Goal: Find contact information: Find contact information

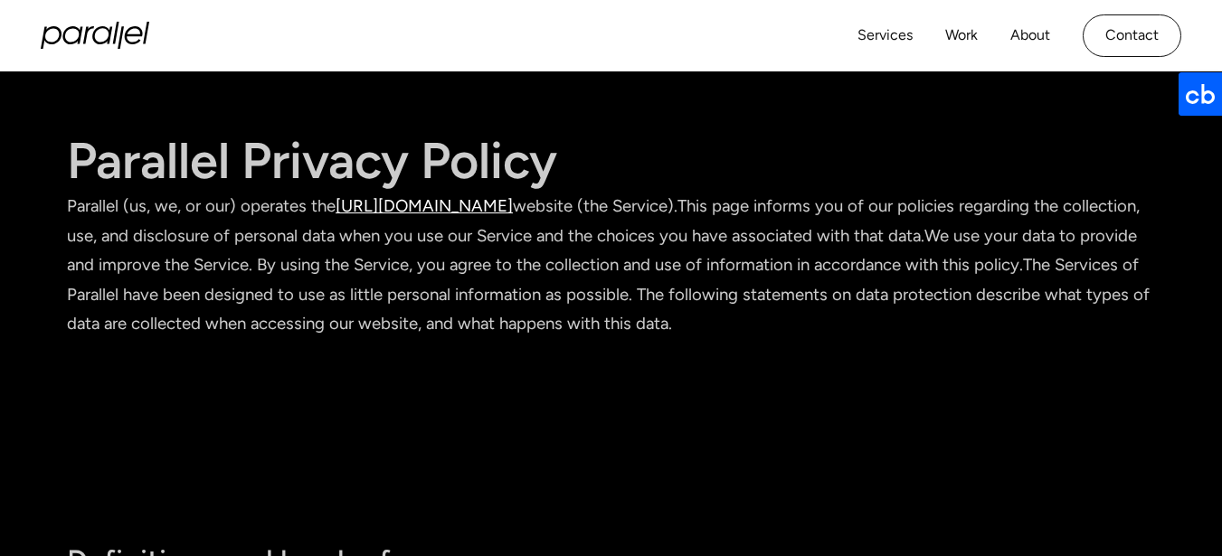
scroll to position [130, 0]
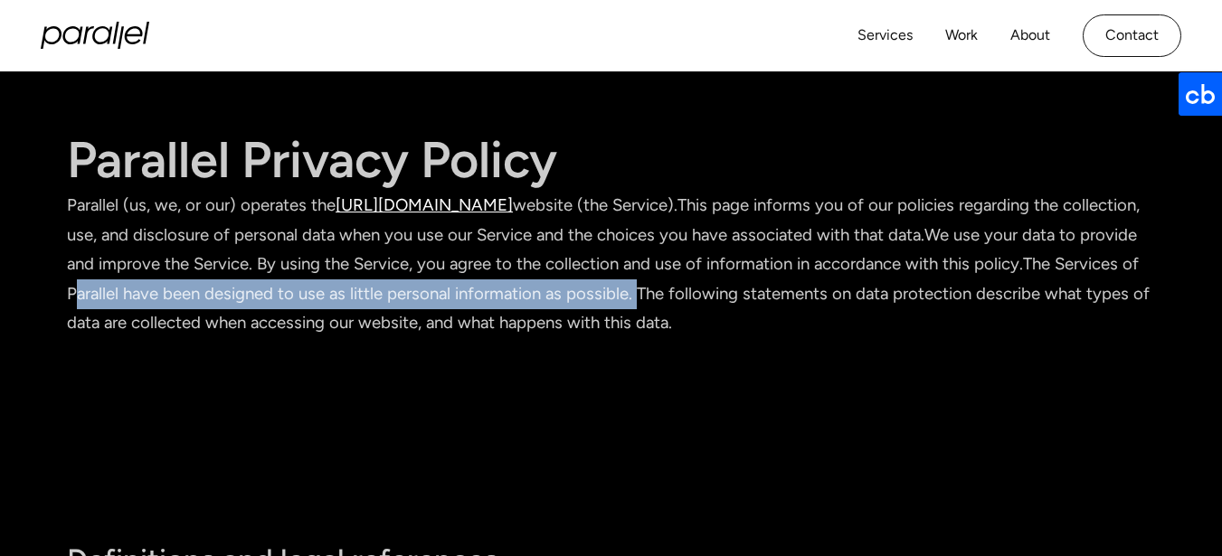
drag, startPoint x: 159, startPoint y: 297, endPoint x: 727, endPoint y: 307, distance: 567.9
click at [727, 307] on p "Parallel (us, we, or our) operates the https://www.parallelhq.com website (the …" at bounding box center [611, 264] width 1088 height 147
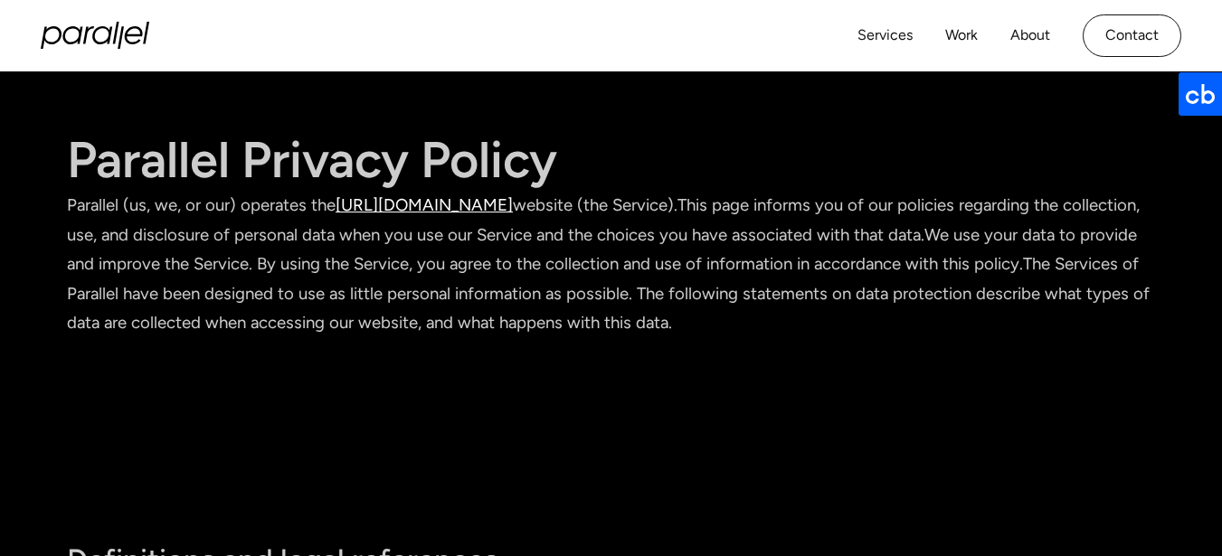
click at [803, 323] on p "Parallel (us, we, or our) operates the https://www.parallelhq.com website (the …" at bounding box center [611, 264] width 1088 height 147
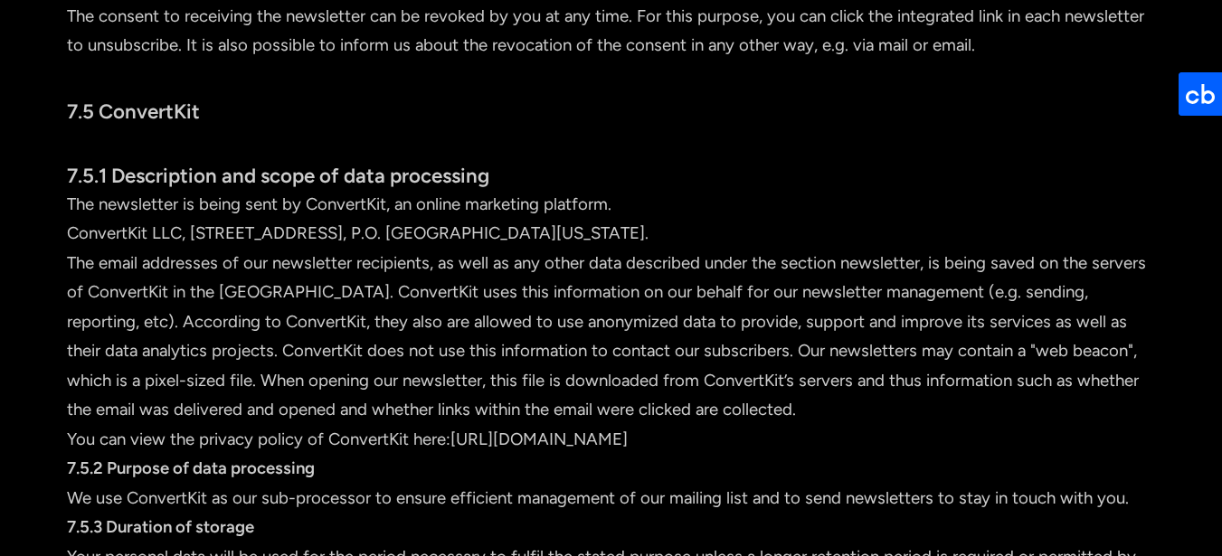
scroll to position [5599, 0]
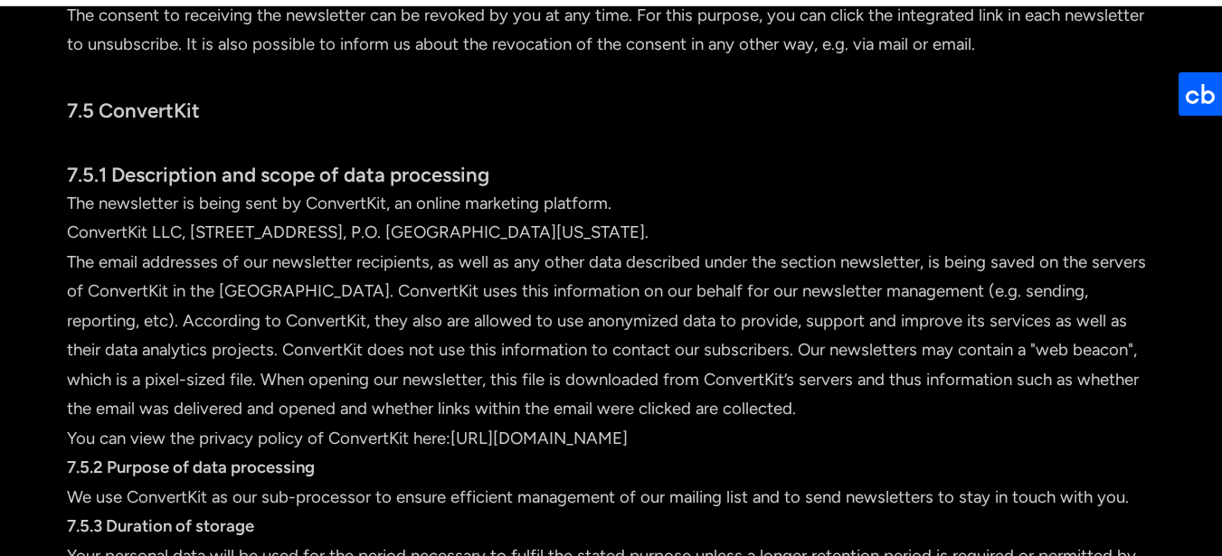
scroll to position [4337, 0]
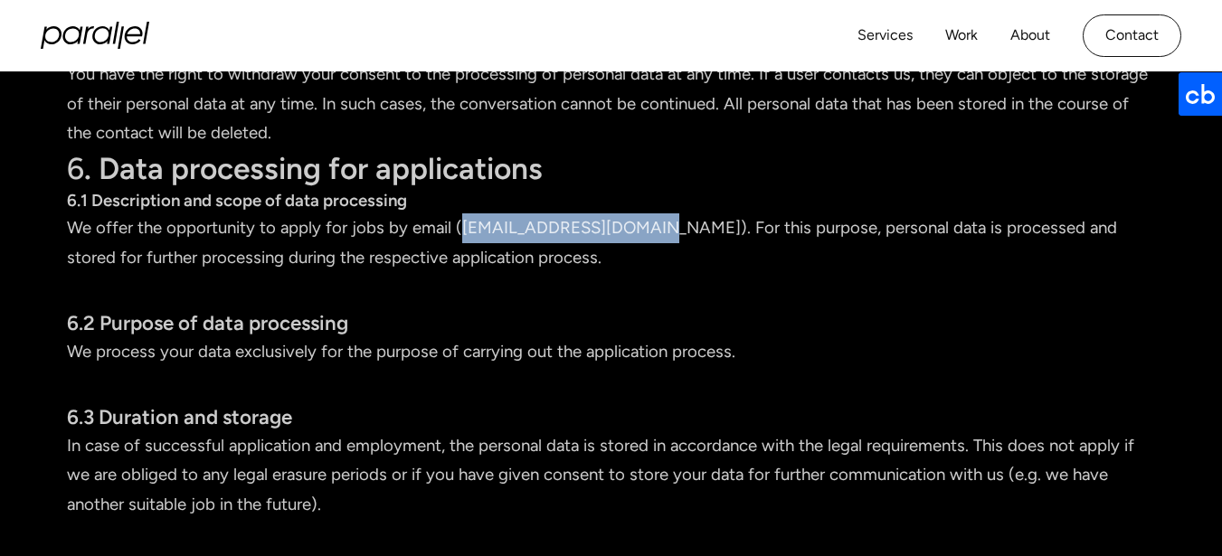
drag, startPoint x: 647, startPoint y: 278, endPoint x: 463, endPoint y: 285, distance: 184.6
click at [463, 272] on p "We offer the opportunity to apply for jobs by email ( careers@parallelhq.com ).…" at bounding box center [611, 242] width 1088 height 59
copy link "careers@parallelhq.com"
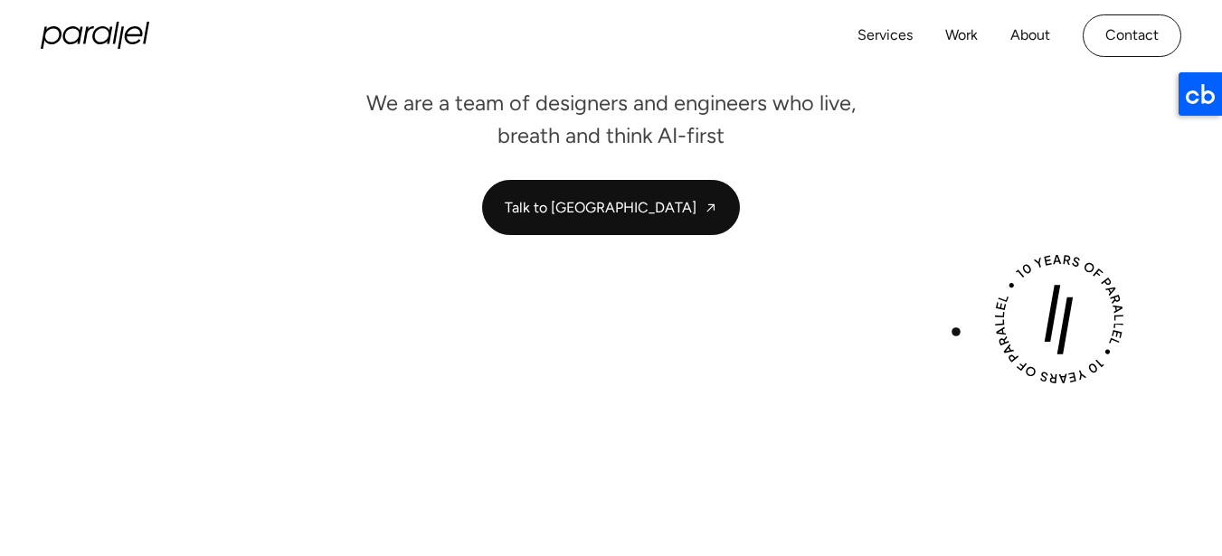
scroll to position [326, 0]
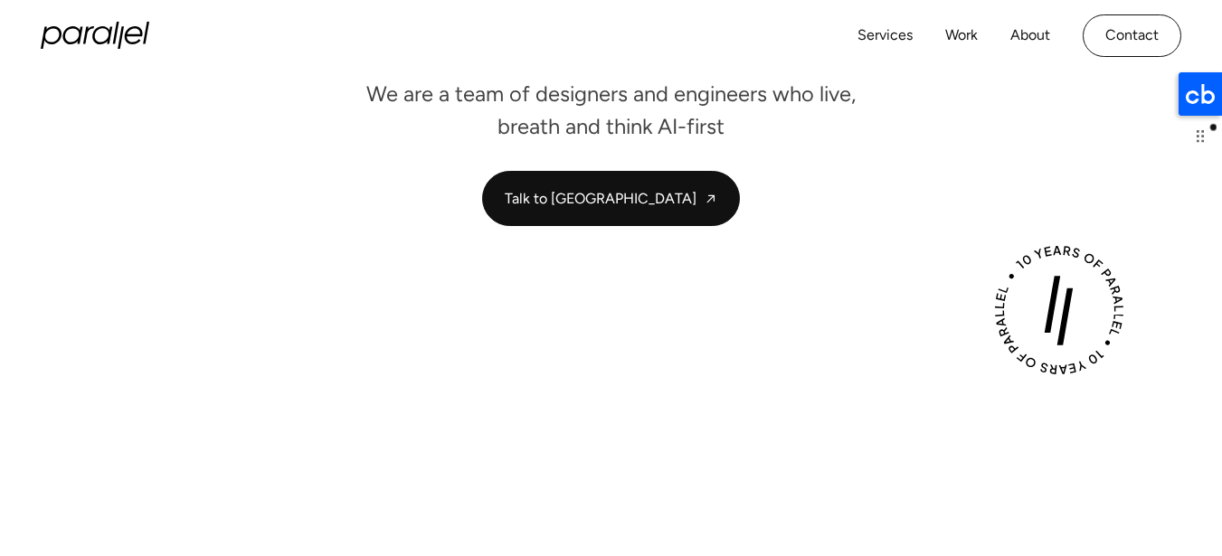
click at [1197, 103] on icon at bounding box center [1199, 93] width 43 height 43
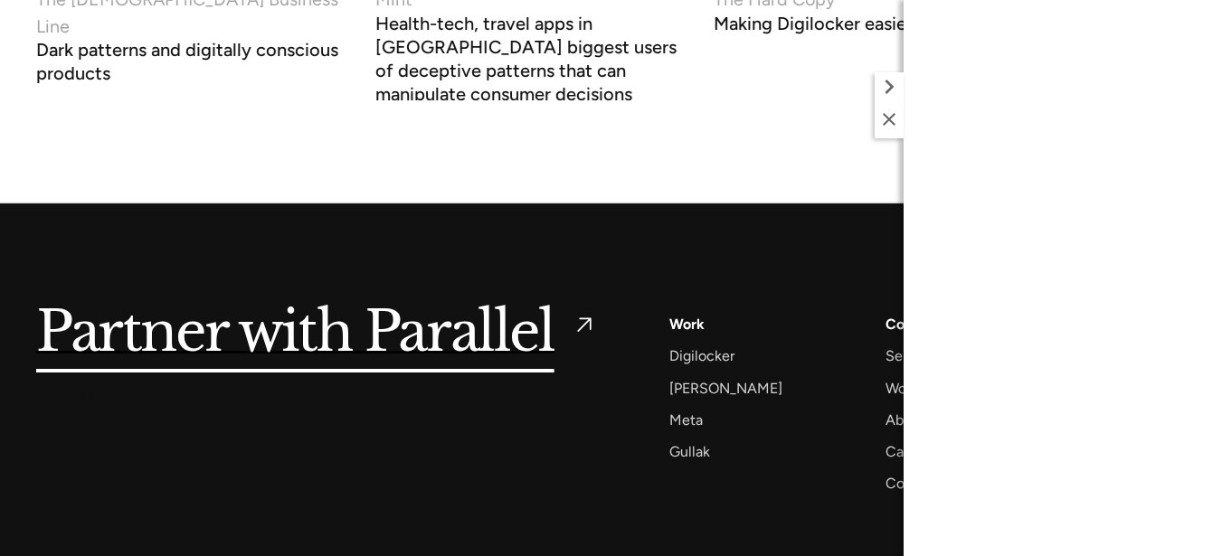
scroll to position [7023, 0]
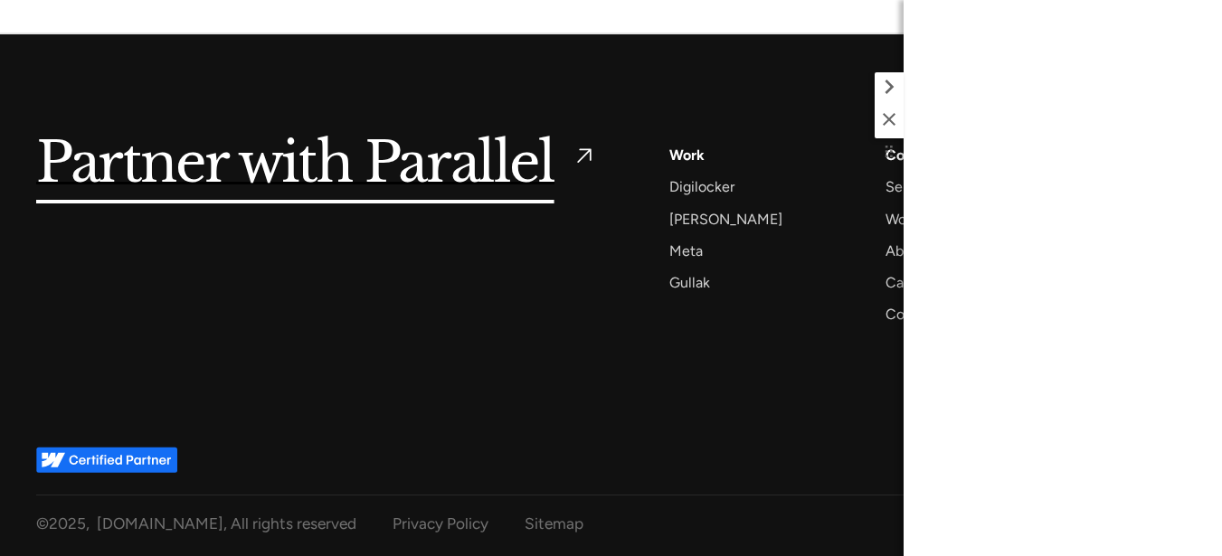
click at [884, 92] on icon at bounding box center [888, 86] width 29 height 29
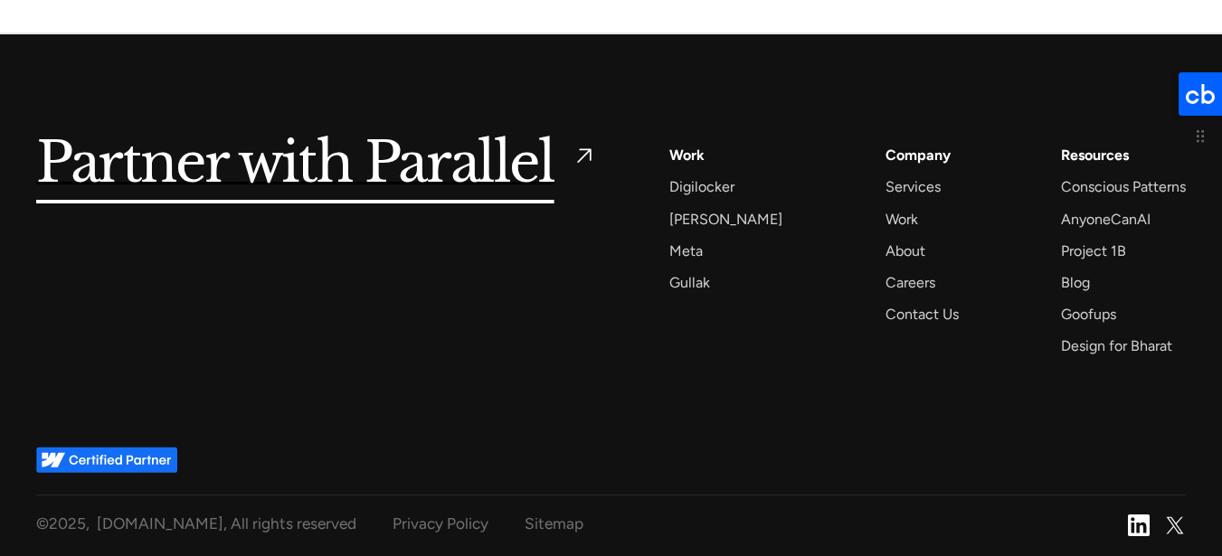
click at [1212, 87] on icon at bounding box center [1199, 93] width 43 height 43
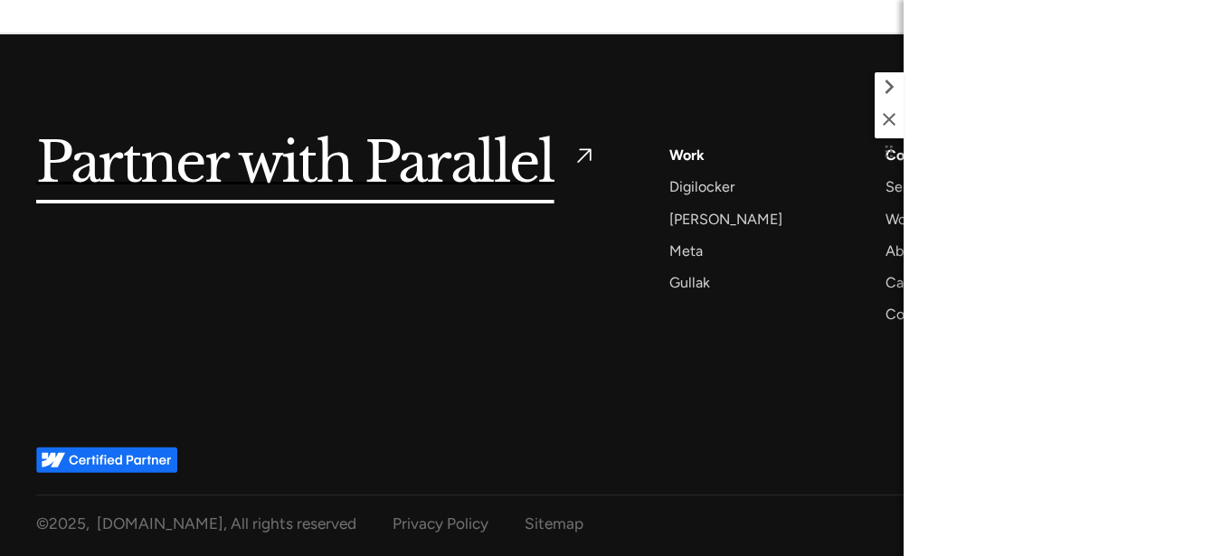
click at [897, 84] on icon at bounding box center [888, 86] width 29 height 29
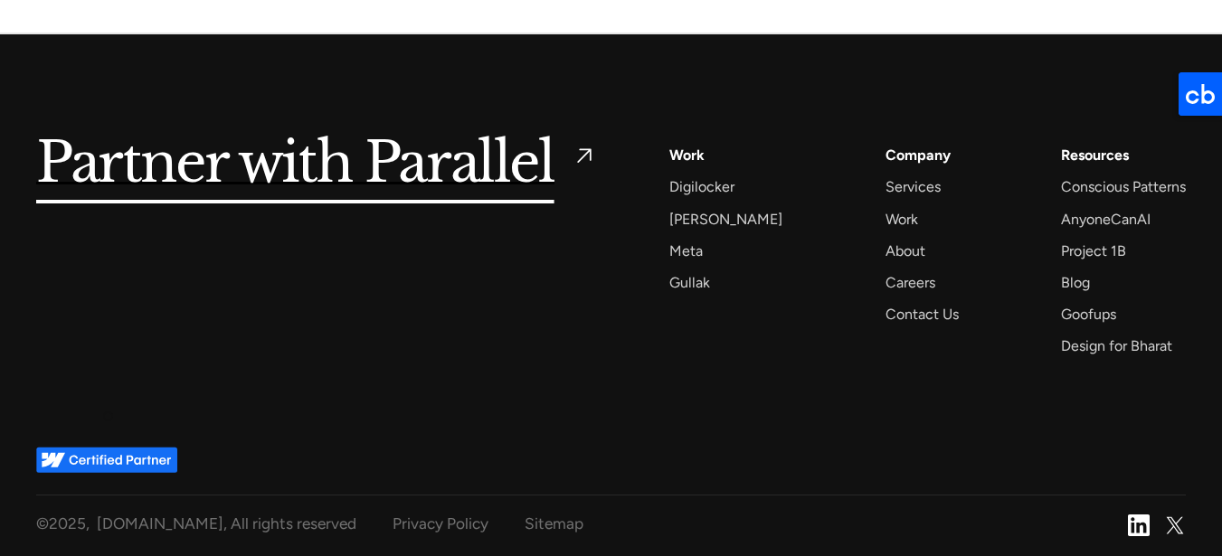
click at [113, 382] on div "Partner with Parallel Services AI Design Sprint Design Sprint UX Design ProdUX …" at bounding box center [610, 239] width 1149 height 410
click at [288, 367] on div "Partner with Parallel Services AI Design Sprint Design Sprint UX Design ProdUX …" at bounding box center [610, 239] width 1149 height 410
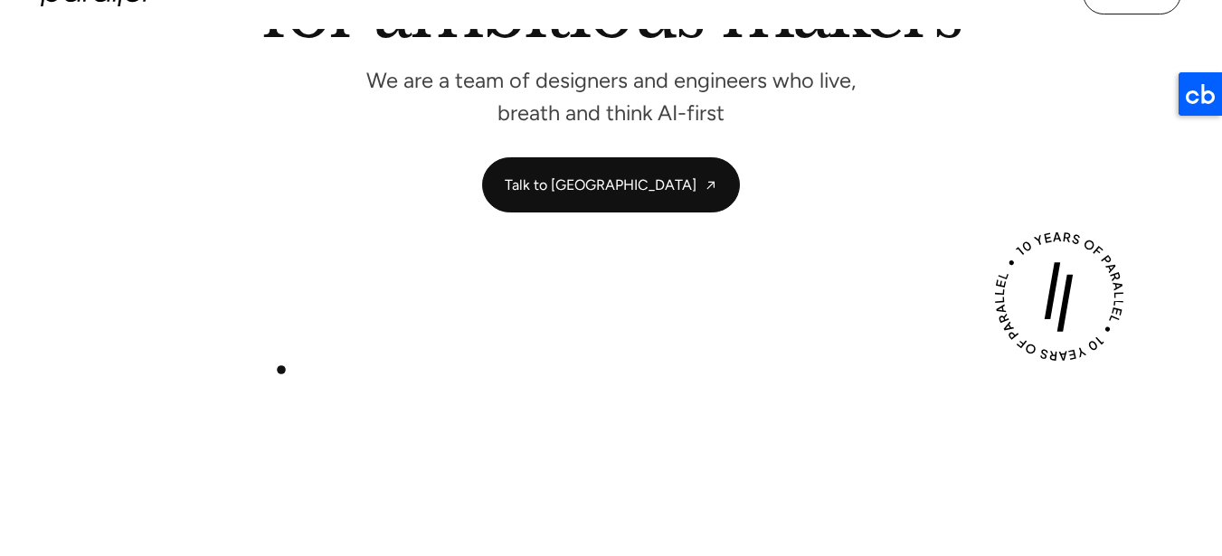
scroll to position [0, 0]
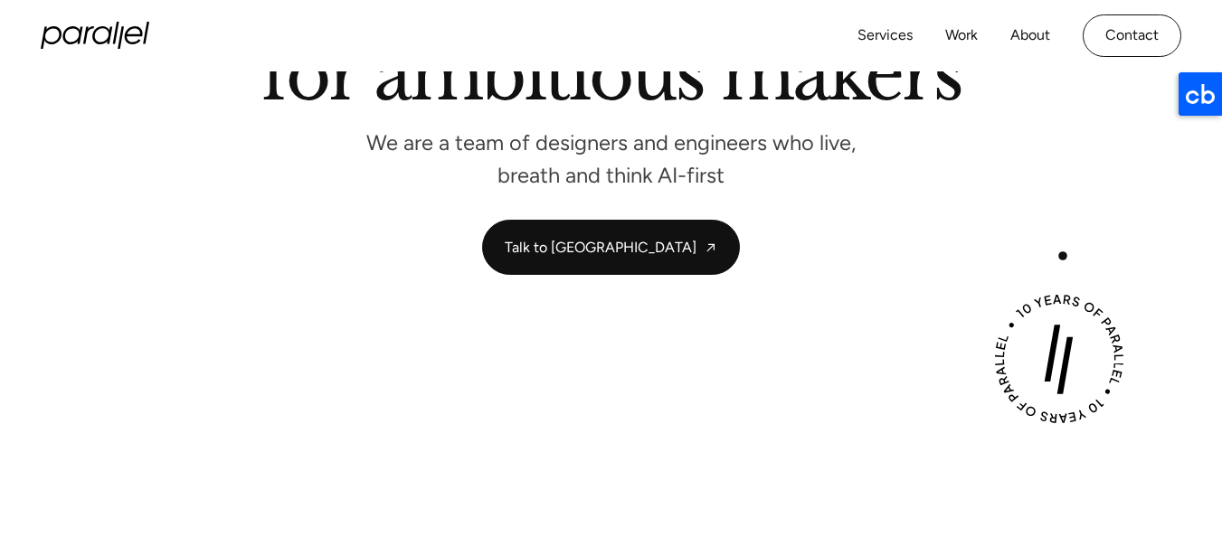
scroll to position [7023, 0]
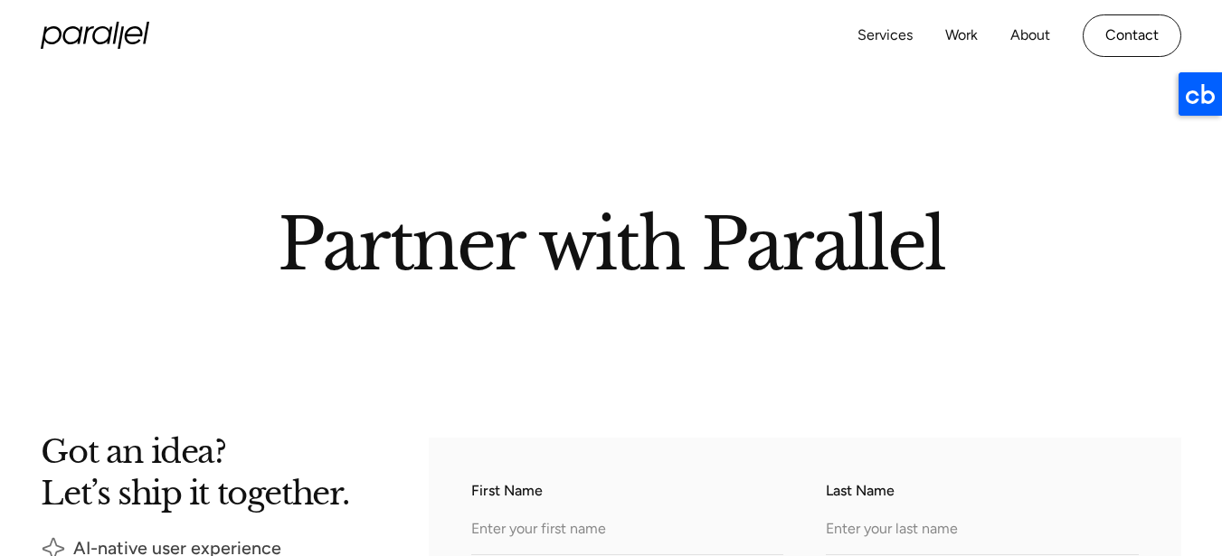
scroll to position [326, 0]
